Goal: Task Accomplishment & Management: Complete application form

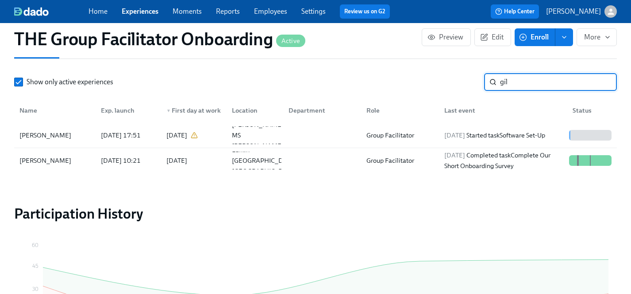
scroll to position [249, 0]
drag, startPoint x: 520, startPoint y: 80, endPoint x: 436, endPoint y: 80, distance: 84.1
click at [436, 80] on div "Show only active experiences gil ​" at bounding box center [315, 82] width 603 height 18
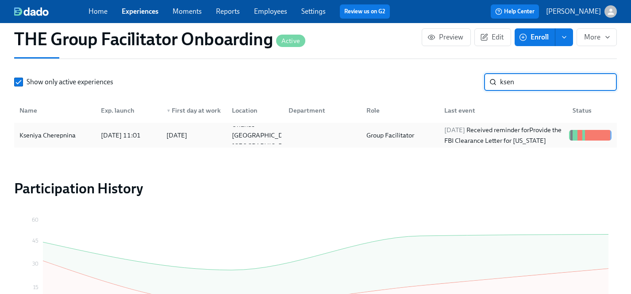
type input "ksen"
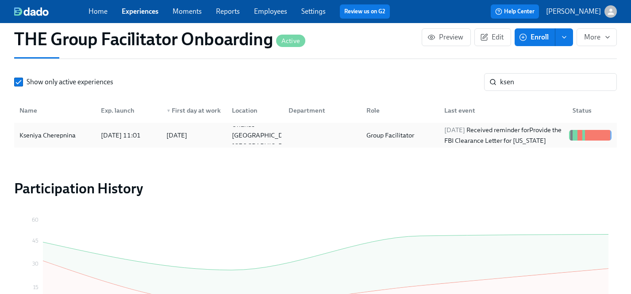
click at [63, 138] on div "Kseniya Cherepnina" at bounding box center [47, 135] width 63 height 11
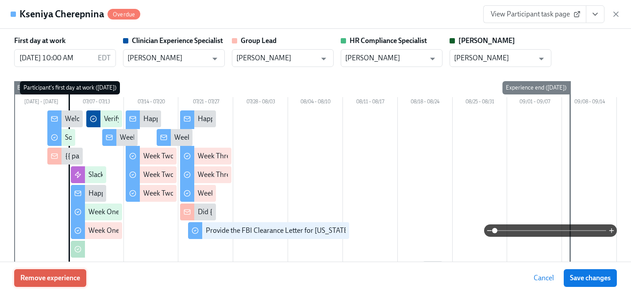
click at [74, 279] on span "Remove experience" at bounding box center [50, 277] width 60 height 9
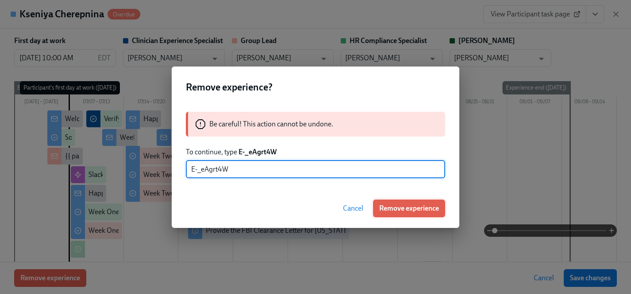
type input "E-_eAgrt4W"
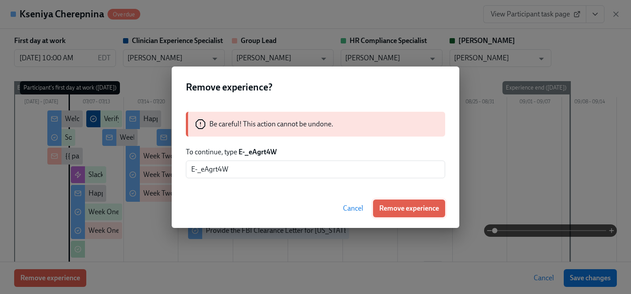
click at [421, 208] on span "Remove experience" at bounding box center [409, 208] width 60 height 9
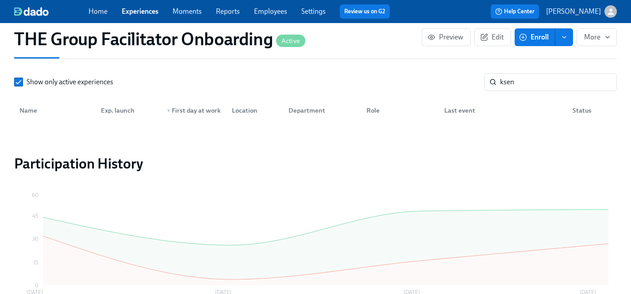
click at [139, 8] on link "Experiences" at bounding box center [140, 11] width 37 height 8
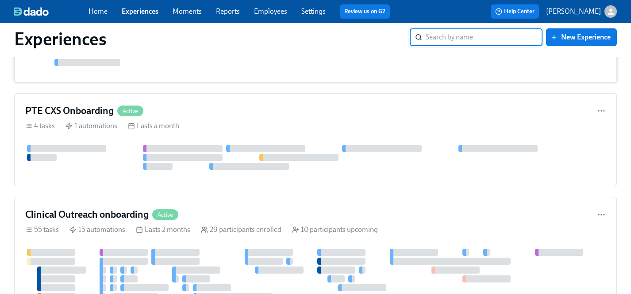
scroll to position [1329, 0]
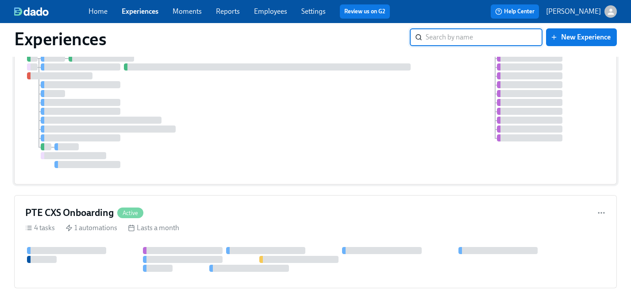
click at [243, 128] on div at bounding box center [315, 107] width 581 height 122
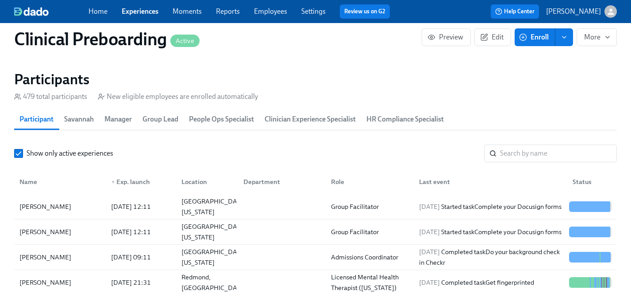
scroll to position [0, 10302]
click at [520, 151] on input "search" at bounding box center [558, 153] width 117 height 18
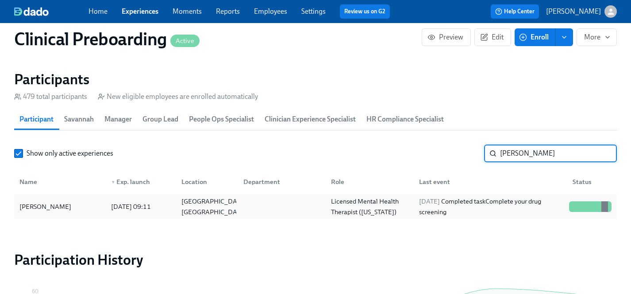
type input "[PERSON_NAME]"
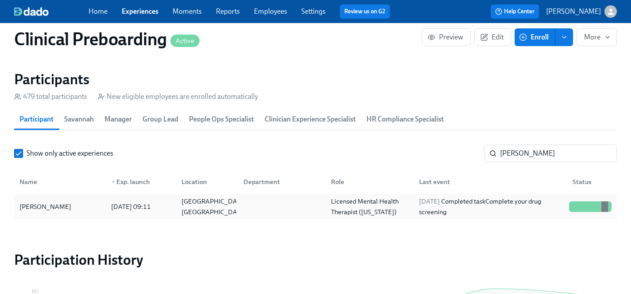
click at [39, 206] on div "[PERSON_NAME]" at bounding box center [45, 206] width 59 height 11
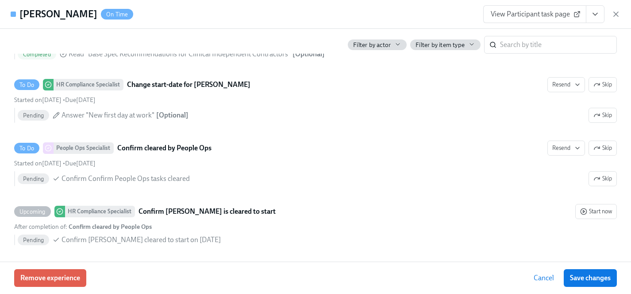
scroll to position [1815, 0]
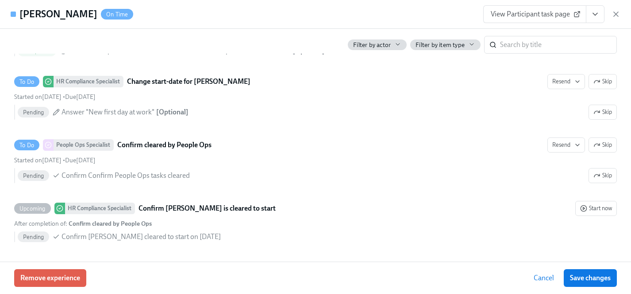
click at [539, 280] on span "Cancel" at bounding box center [544, 277] width 20 height 9
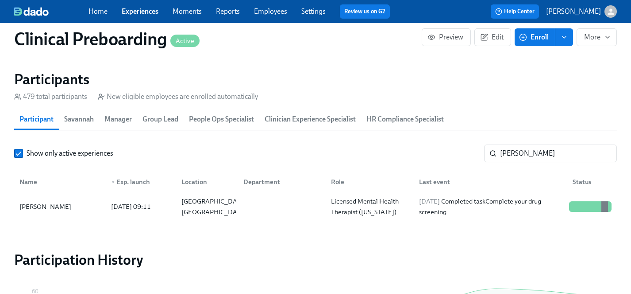
click at [133, 12] on link "Experiences" at bounding box center [140, 11] width 37 height 8
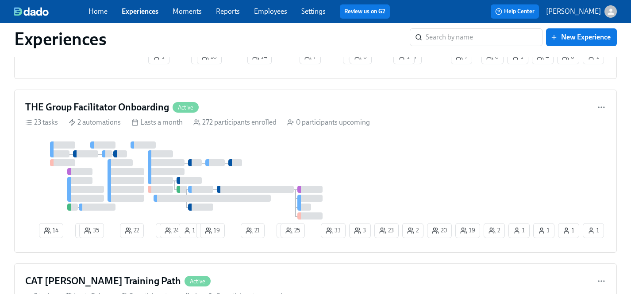
scroll to position [3449, 0]
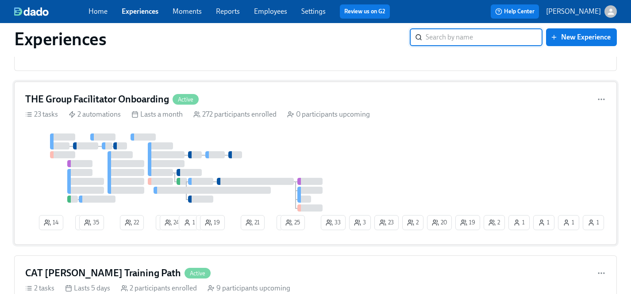
click at [379, 159] on div "14 2 35 22 1 24 1 1 19 21 1 25 2 19 1 1 20 23 2 33 1 3 1" at bounding box center [315, 183] width 581 height 100
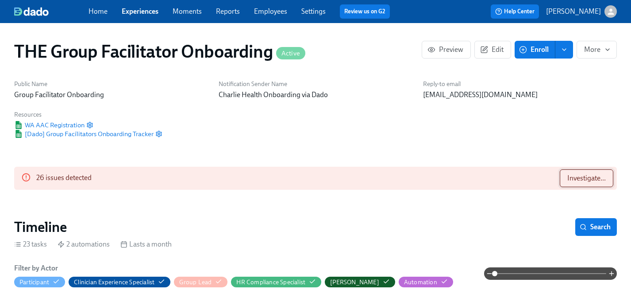
click at [585, 178] on span "Investigate..." at bounding box center [587, 178] width 39 height 9
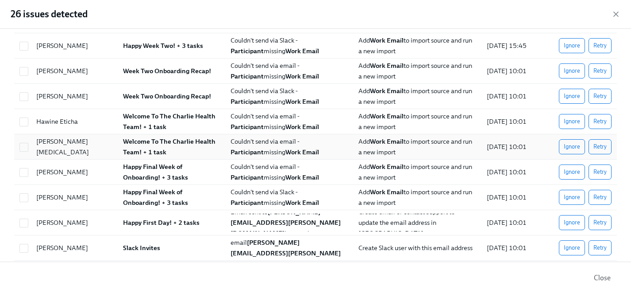
scroll to position [59, 0]
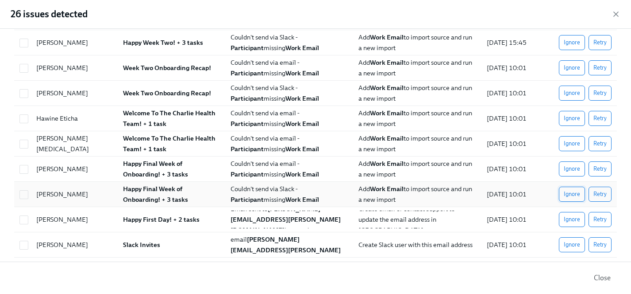
click at [567, 193] on span "Ignore" at bounding box center [572, 193] width 16 height 9
click at [569, 168] on span "Ignore" at bounding box center [572, 168] width 16 height 9
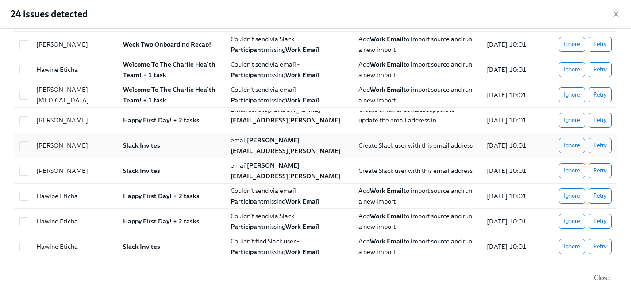
scroll to position [0, 14500]
click at [572, 247] on span "Ignore" at bounding box center [572, 246] width 16 height 9
click at [575, 193] on span "Ignore" at bounding box center [572, 195] width 16 height 9
click at [569, 221] on span "Ignore" at bounding box center [572, 220] width 16 height 9
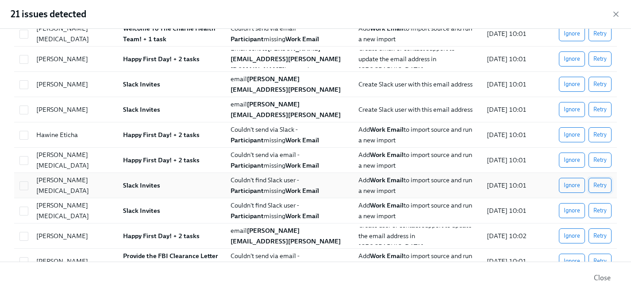
scroll to position [180, 0]
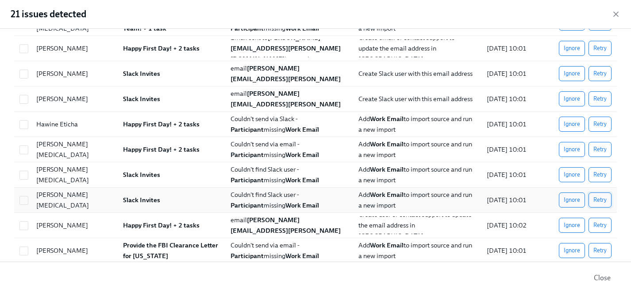
click at [599, 203] on span "Retry" at bounding box center [600, 199] width 13 height 9
click at [571, 174] on span "Ignore" at bounding box center [572, 174] width 16 height 9
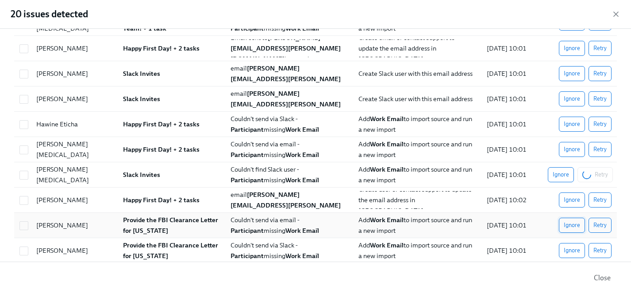
click at [574, 225] on span "Ignore" at bounding box center [572, 224] width 16 height 9
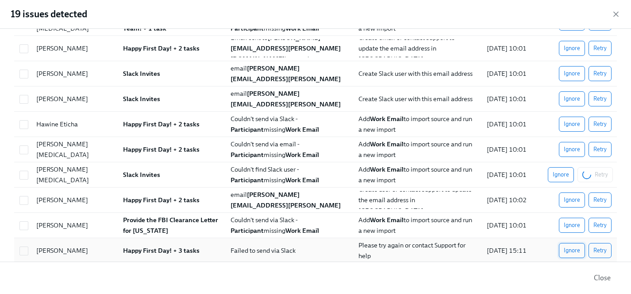
click at [574, 250] on span "Ignore" at bounding box center [572, 250] width 16 height 9
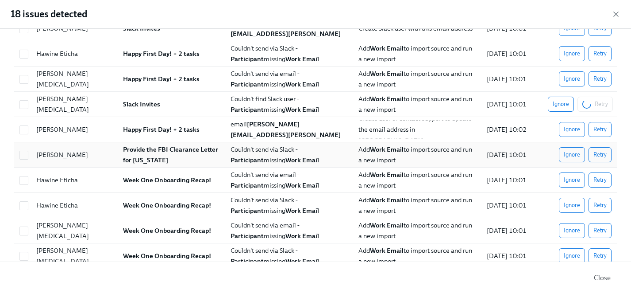
scroll to position [251, 0]
click at [576, 206] on span "Ignore" at bounding box center [572, 204] width 16 height 9
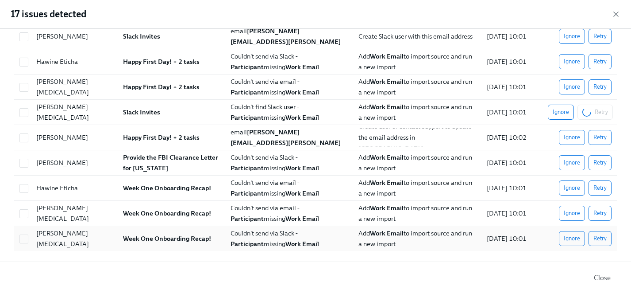
click at [581, 229] on div "Ignore Retry" at bounding box center [580, 238] width 71 height 18
checkbox input "true"
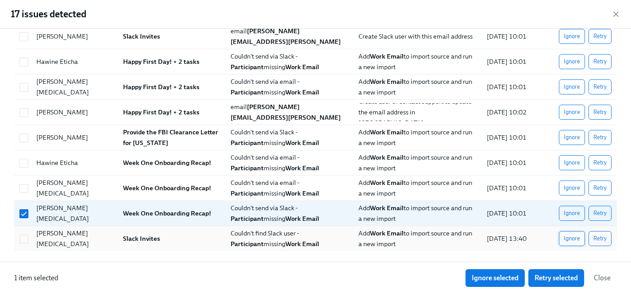
click at [573, 236] on span "Ignore" at bounding box center [572, 238] width 16 height 9
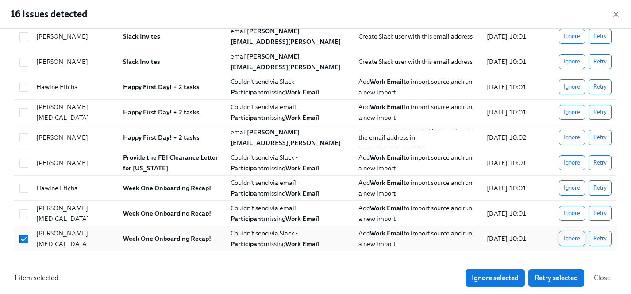
scroll to position [217, 0]
click at [572, 240] on span "Ignore" at bounding box center [572, 238] width 16 height 9
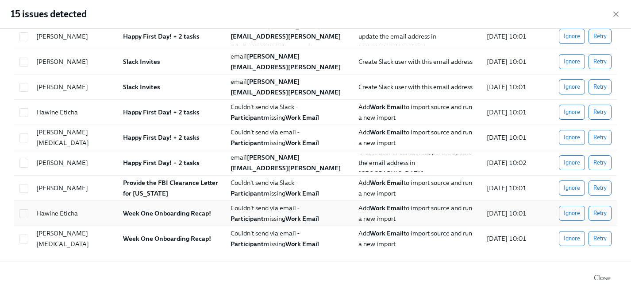
scroll to position [192, 0]
click at [568, 186] on span "Ignore" at bounding box center [572, 187] width 16 height 9
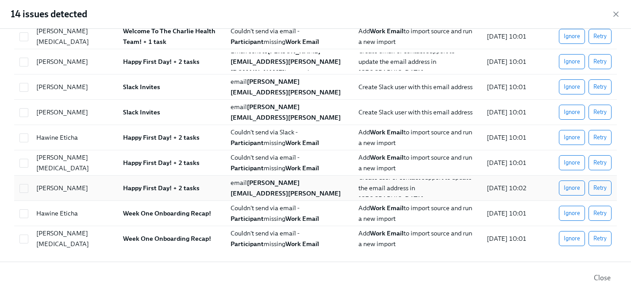
scroll to position [166, 0]
click at [598, 189] on span "Retry" at bounding box center [600, 187] width 13 height 9
click at [572, 162] on span "Ignore" at bounding box center [572, 162] width 16 height 9
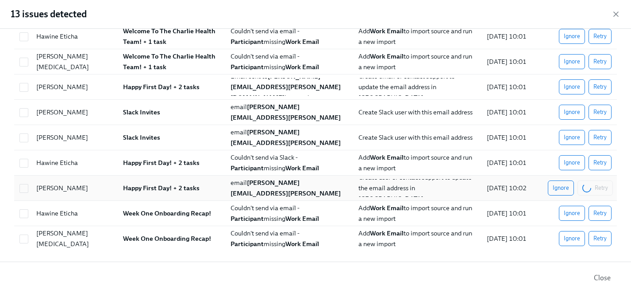
scroll to position [141, 0]
click at [572, 162] on span "Ignore" at bounding box center [572, 162] width 16 height 9
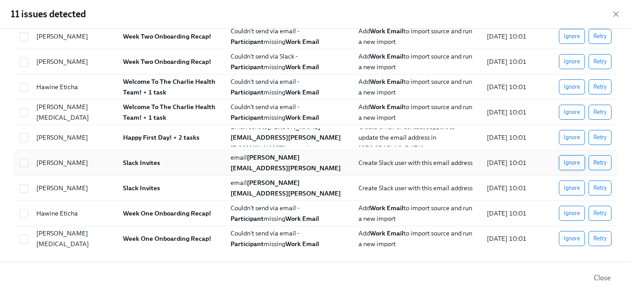
scroll to position [91, 0]
click at [576, 163] on span "Ignore" at bounding box center [572, 162] width 16 height 9
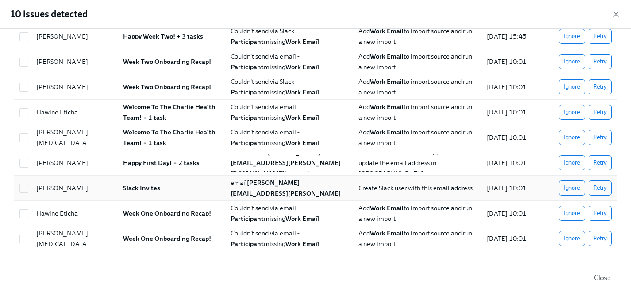
scroll to position [0, 0]
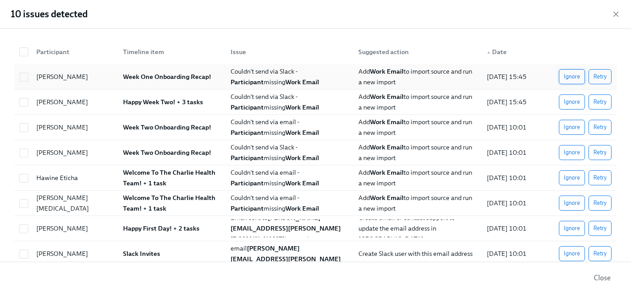
click at [575, 77] on span "Ignore" at bounding box center [572, 76] width 16 height 9
click at [572, 104] on div "[PERSON_NAME] Week One Onboarding Recap! Couldn't send via Slack - Participant …" at bounding box center [315, 190] width 603 height 252
click at [571, 145] on button "Ignore" at bounding box center [572, 152] width 26 height 15
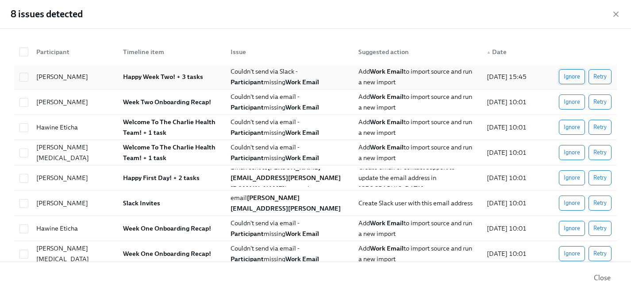
click at [570, 77] on span "Ignore" at bounding box center [572, 76] width 16 height 9
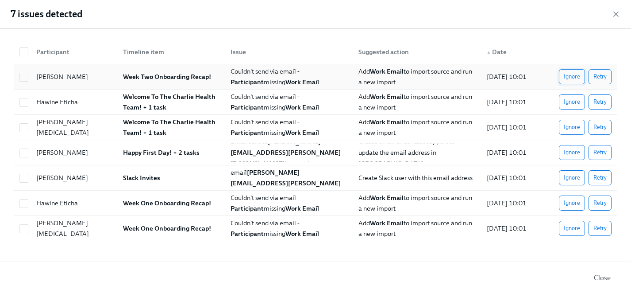
click at [571, 77] on span "Ignore" at bounding box center [572, 76] width 16 height 9
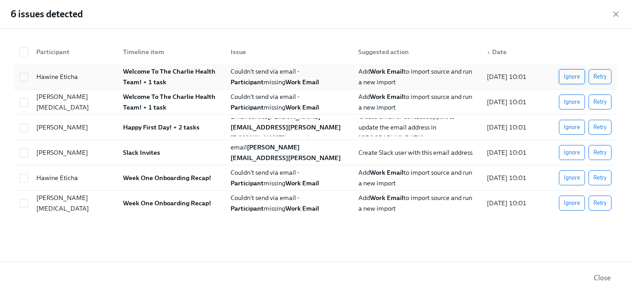
click at [571, 75] on span "Ignore" at bounding box center [572, 76] width 16 height 9
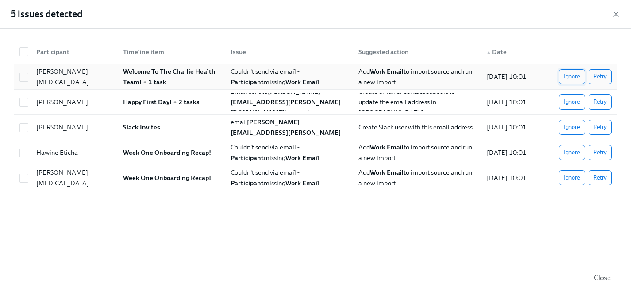
click at [570, 77] on span "Ignore" at bounding box center [572, 76] width 16 height 9
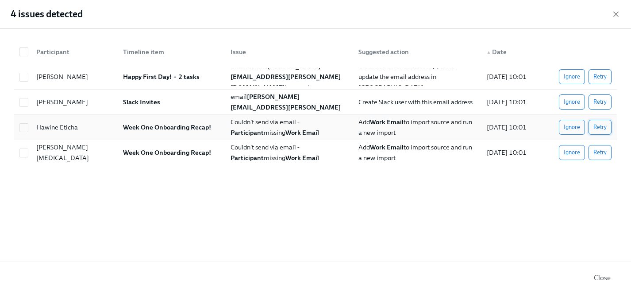
click at [597, 126] on span "Retry" at bounding box center [600, 127] width 13 height 9
click at [604, 155] on span "Retry" at bounding box center [600, 152] width 13 height 9
click at [577, 103] on span "Ignore" at bounding box center [572, 101] width 16 height 9
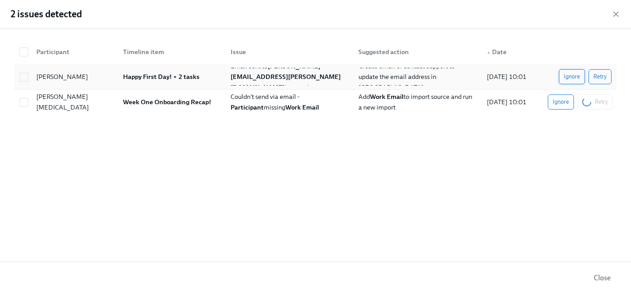
click at [570, 74] on span "Ignore" at bounding box center [572, 76] width 16 height 9
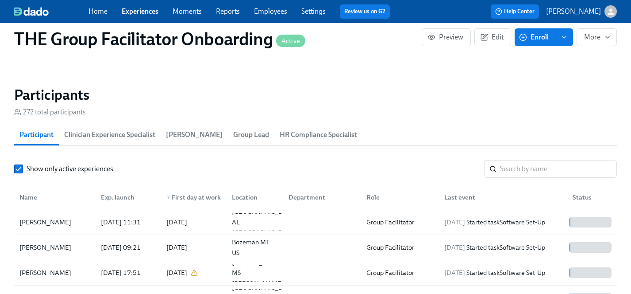
scroll to position [798, 0]
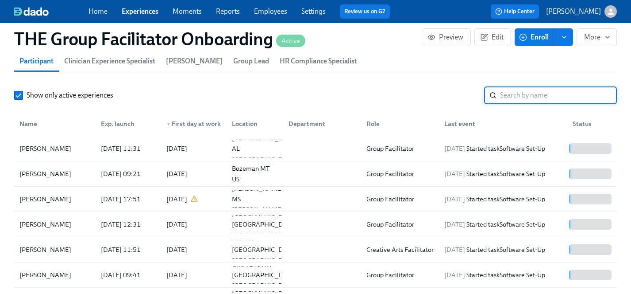
click at [539, 90] on input "search" at bounding box center [558, 95] width 117 height 18
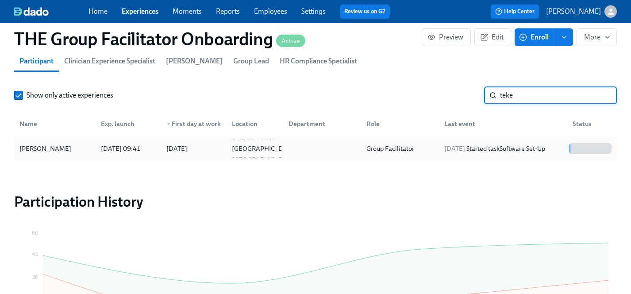
type input "teke"
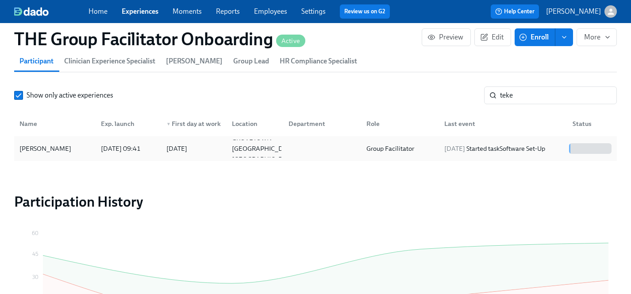
click at [56, 149] on div "[PERSON_NAME]" at bounding box center [45, 148] width 59 height 11
click at [143, 12] on link "Experiences" at bounding box center [140, 11] width 37 height 8
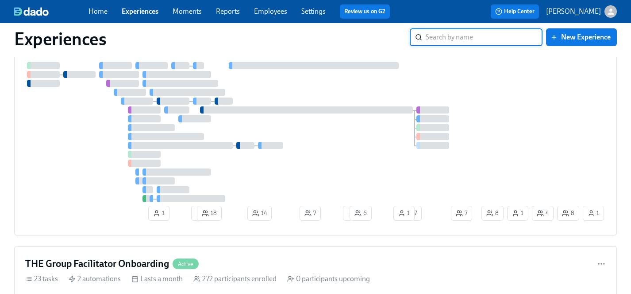
scroll to position [3290, 0]
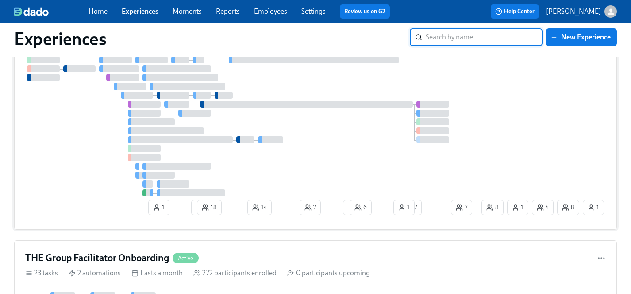
click at [89, 163] on div at bounding box center [252, 126] width 455 height 140
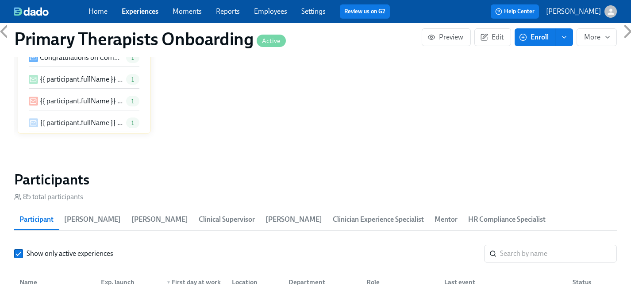
scroll to position [831, 0]
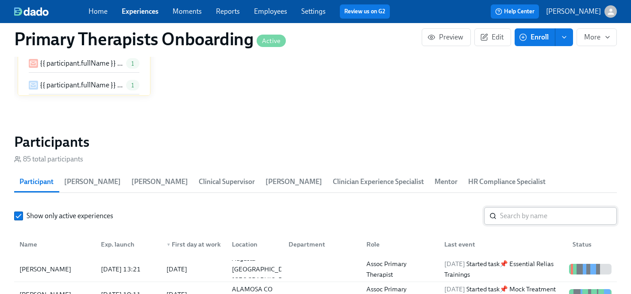
click at [518, 207] on input "search" at bounding box center [558, 216] width 117 height 18
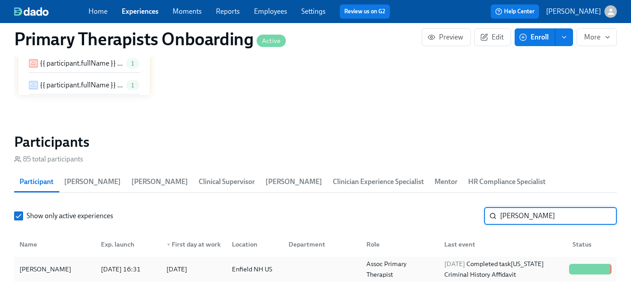
type input "[PERSON_NAME]"
click at [44, 263] on div "[PERSON_NAME]" at bounding box center [45, 268] width 59 height 11
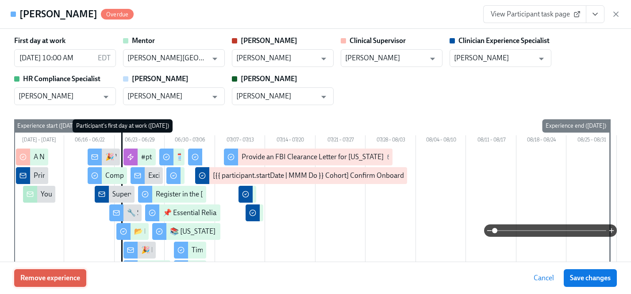
click at [56, 279] on span "Remove experience" at bounding box center [50, 277] width 60 height 9
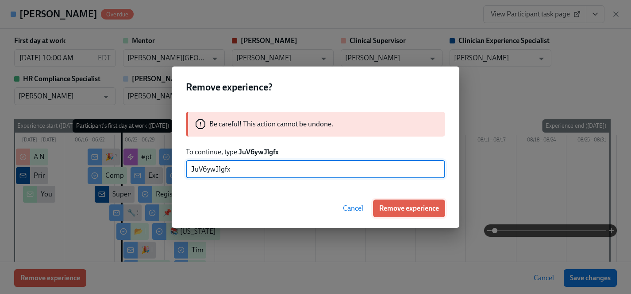
type input "JuV6ywJlgfx"
click at [403, 208] on span "Remove experience" at bounding box center [409, 208] width 60 height 9
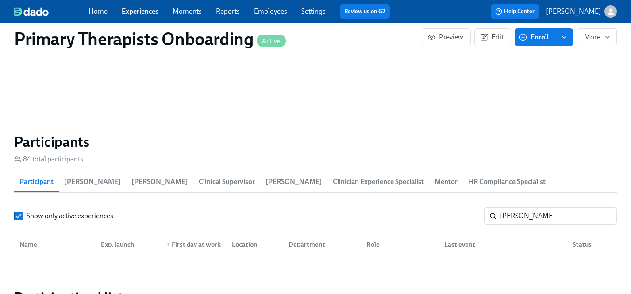
scroll to position [0, 11562]
drag, startPoint x: 529, startPoint y: 201, endPoint x: 475, endPoint y: 201, distance: 53.6
click at [475, 207] on div "Show only active experiences [PERSON_NAME] ​" at bounding box center [315, 216] width 603 height 18
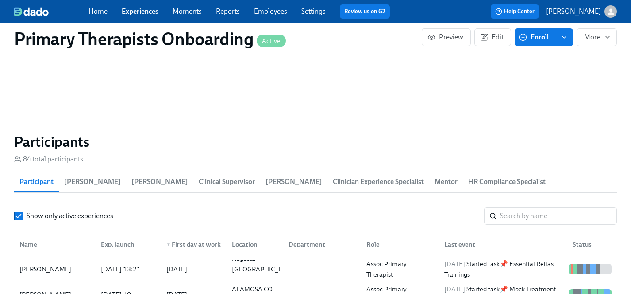
click at [143, 10] on link "Experiences" at bounding box center [140, 11] width 37 height 8
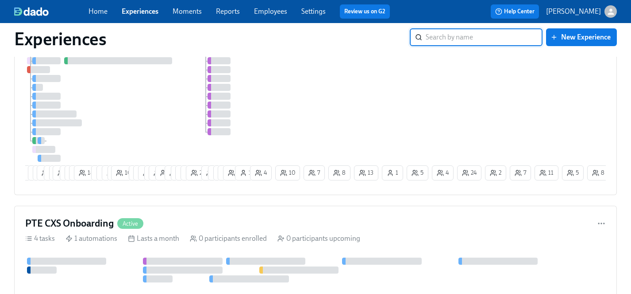
scroll to position [1402, 0]
click at [163, 108] on div at bounding box center [136, 101] width 223 height 122
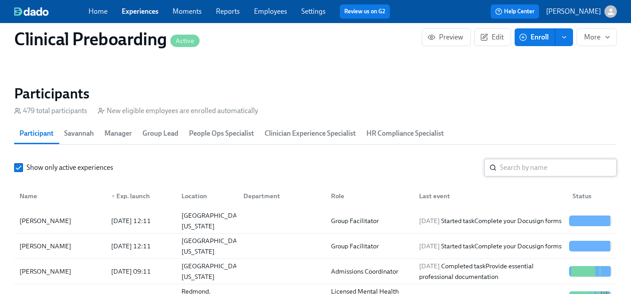
scroll to position [938, 0]
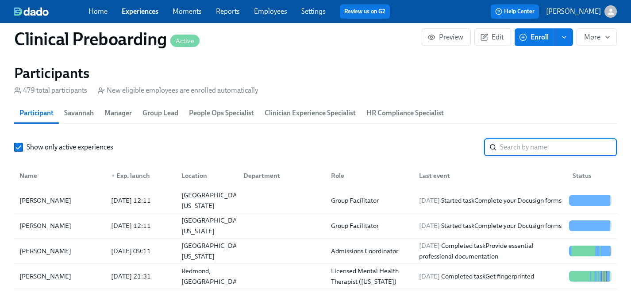
click at [532, 144] on input "search" at bounding box center [558, 147] width 117 height 18
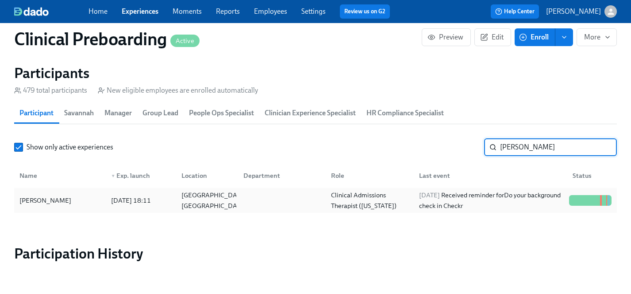
type input "[PERSON_NAME]"
click at [46, 200] on div "[PERSON_NAME]" at bounding box center [45, 200] width 59 height 11
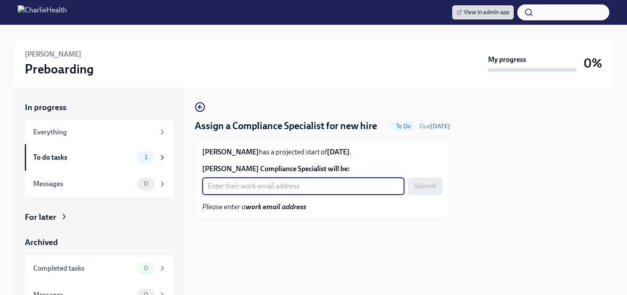
click at [248, 187] on input "Lakishia Waddell's Compliance Specialist will be:" at bounding box center [303, 187] width 202 height 18
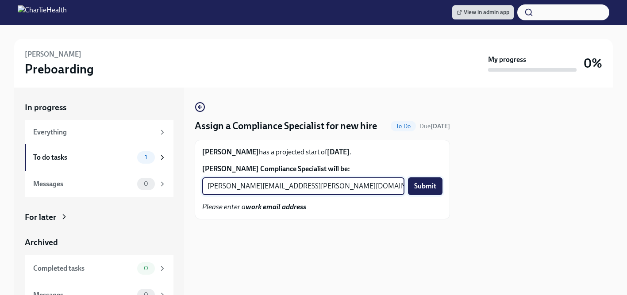
type input "kristy.johnson@charliehealth.com"
click at [426, 186] on span "Submit" at bounding box center [425, 186] width 22 height 9
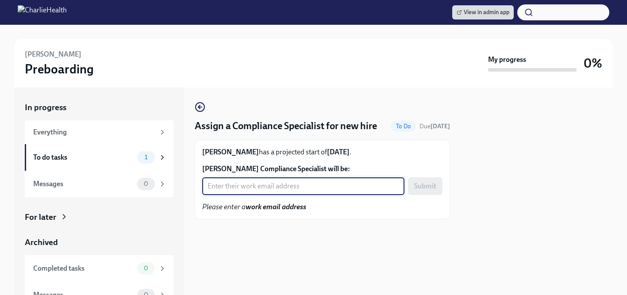
click at [229, 195] on input "[PERSON_NAME] Compliance Specialist will be:" at bounding box center [303, 187] width 202 height 18
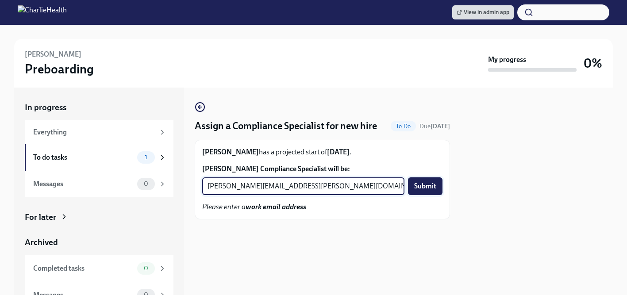
type input "chelsey.mendoza@charliehealth.com"
click at [417, 187] on span "Submit" at bounding box center [425, 186] width 22 height 9
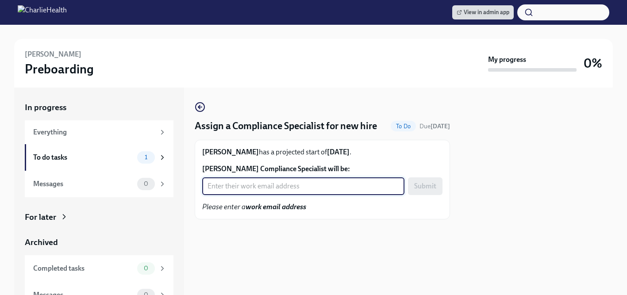
click at [286, 186] on input "Jessica Zieg's Compliance Specialist will be:" at bounding box center [303, 187] width 202 height 18
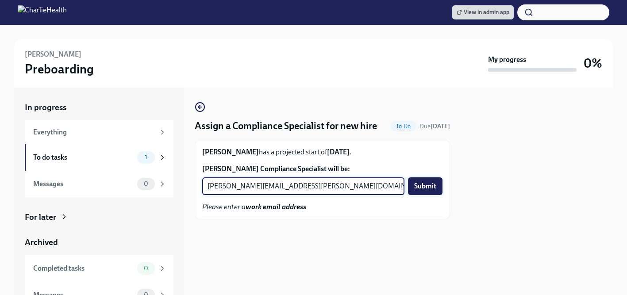
type input "briana.holloway@charliehealth.com"
click at [426, 191] on button "Submit" at bounding box center [425, 187] width 35 height 18
